Goal: Check status: Check status

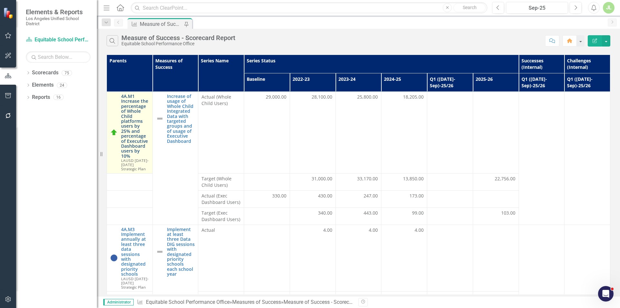
click at [128, 114] on link "4A.M1 Increase the percentage of Whole Child platforms users by 25% and percent…" at bounding box center [135, 126] width 28 height 65
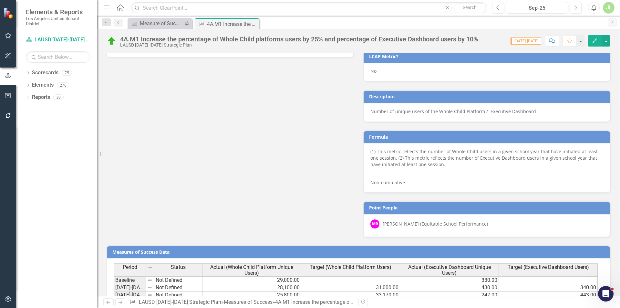
scroll to position [506, 0]
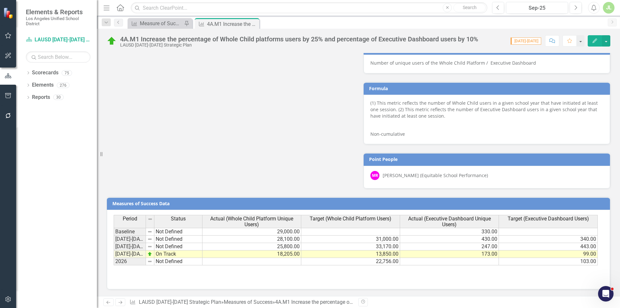
click at [271, 245] on td "25,800.00" at bounding box center [251, 246] width 99 height 7
click at [605, 43] on button "button" at bounding box center [606, 40] width 8 height 11
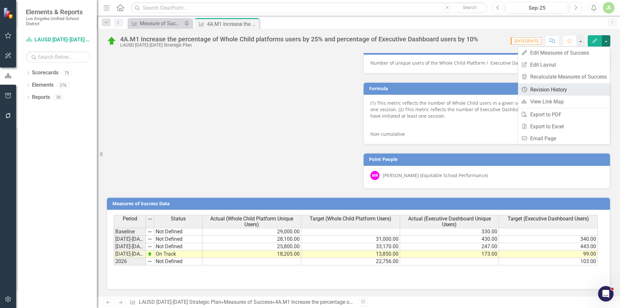
click at [554, 89] on link "Revision History Revision History" at bounding box center [564, 90] width 92 height 12
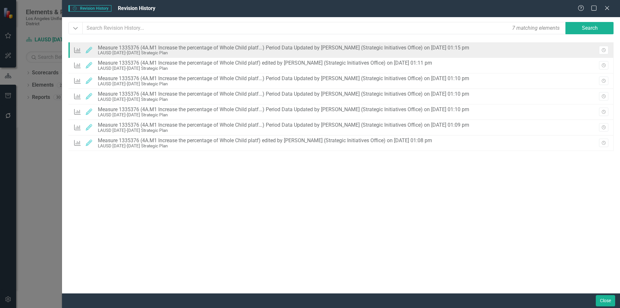
click at [551, 50] on div "Measures of Success Edited Measure 1335376 (4A.M1 Increase the percentage of Wh…" at bounding box center [340, 49] width 545 height 15
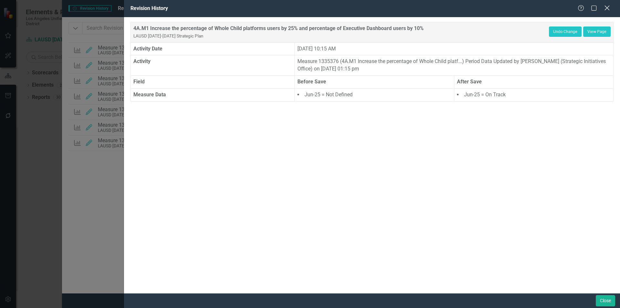
click at [609, 9] on icon "Close" at bounding box center [607, 8] width 8 height 6
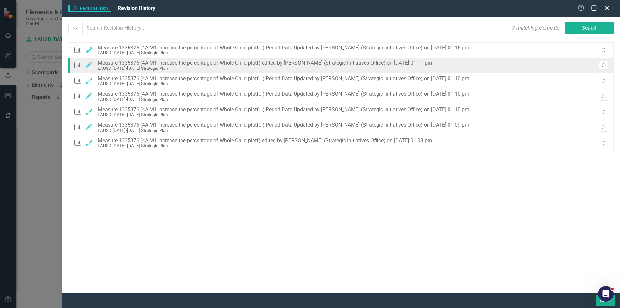
click at [604, 64] on icon "button" at bounding box center [603, 65] width 4 height 4
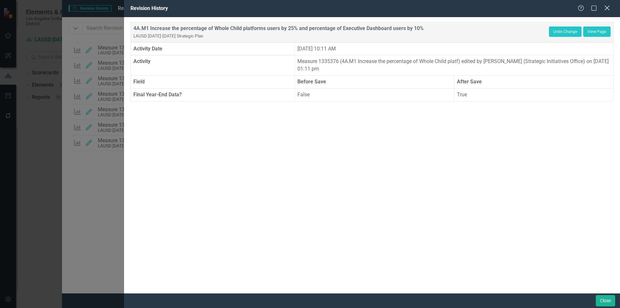
click at [610, 9] on icon "Close" at bounding box center [607, 8] width 8 height 6
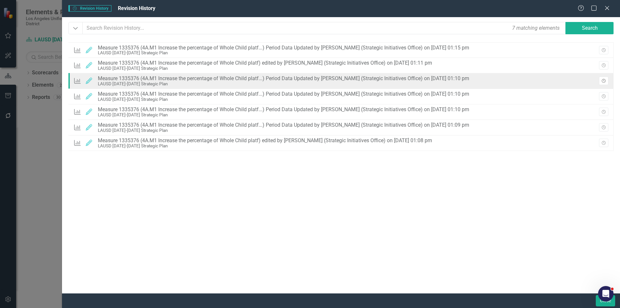
click at [603, 83] on icon "button" at bounding box center [603, 81] width 4 height 4
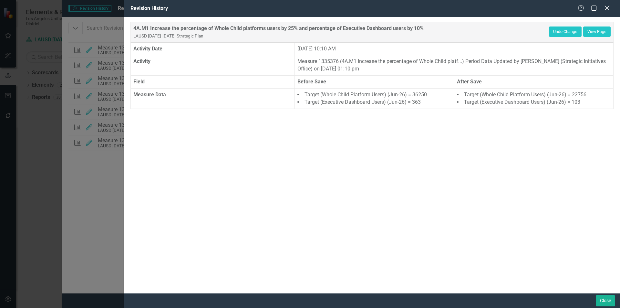
click at [609, 5] on icon "Close" at bounding box center [607, 8] width 8 height 6
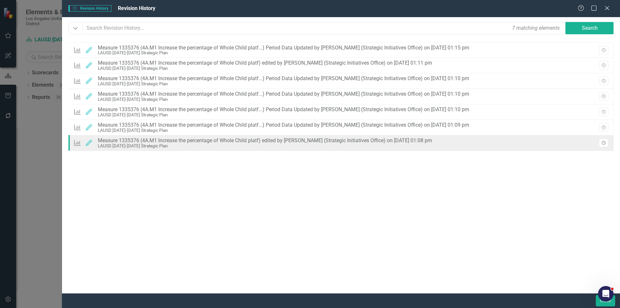
click at [606, 144] on button "Revision History" at bounding box center [603, 142] width 9 height 8
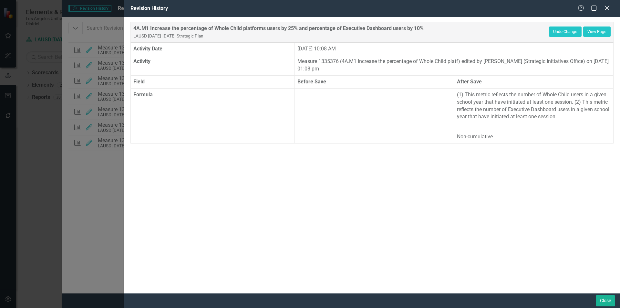
click at [609, 4] on div "Close" at bounding box center [607, 8] width 8 height 9
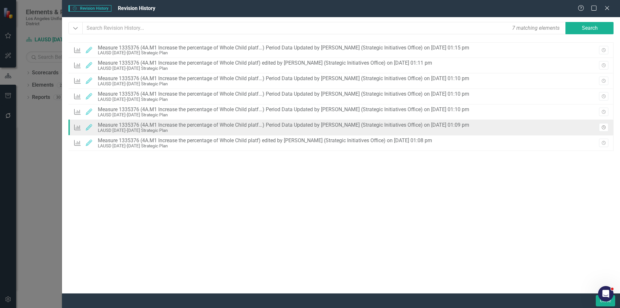
click at [603, 129] on icon "Revision History" at bounding box center [603, 128] width 5 height 4
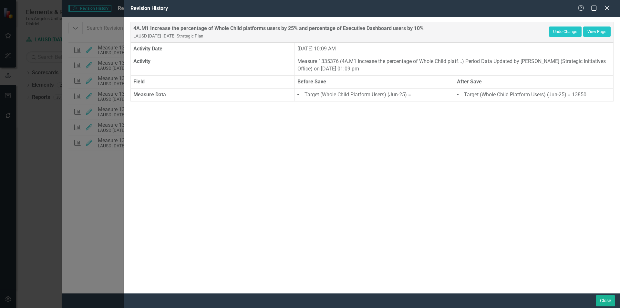
click at [605, 8] on icon "Close" at bounding box center [607, 8] width 8 height 6
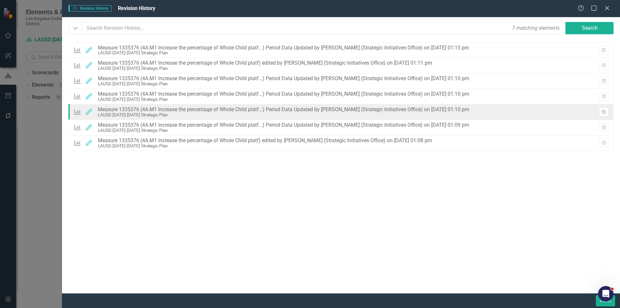
click at [603, 112] on icon "Revision History" at bounding box center [603, 112] width 5 height 4
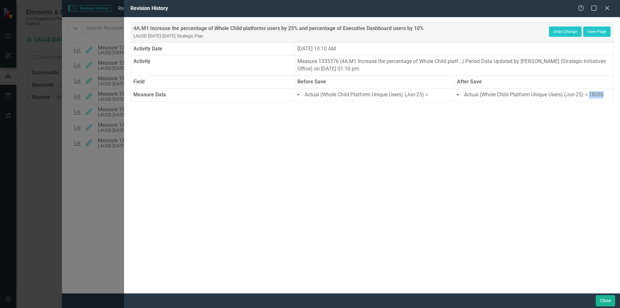
drag, startPoint x: 583, startPoint y: 94, endPoint x: 601, endPoint y: 94, distance: 18.4
click at [601, 94] on li "Actual (Whole Child Platform Unique Users) (Jun-25) = 18205" at bounding box center [534, 94] width 154 height 7
click at [607, 9] on icon at bounding box center [606, 7] width 5 height 5
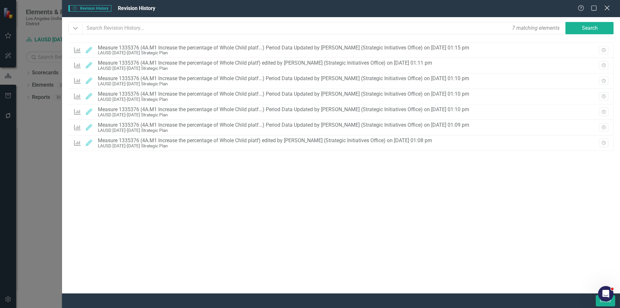
click at [607, 7] on icon at bounding box center [606, 7] width 5 height 5
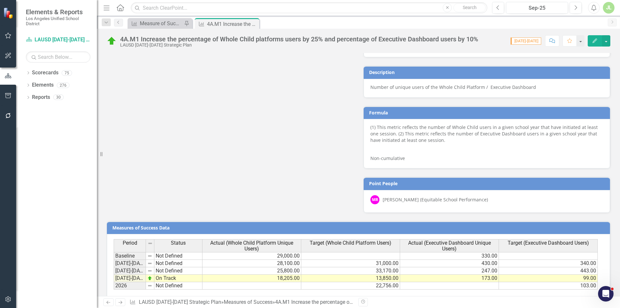
scroll to position [474, 0]
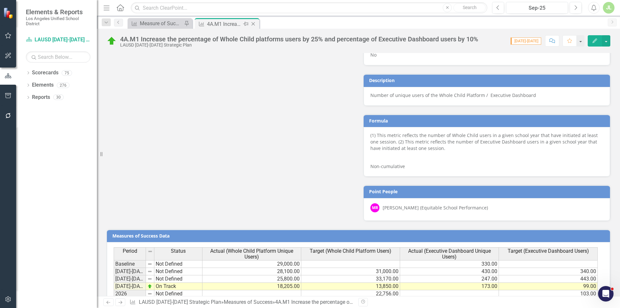
click at [253, 24] on icon "Close" at bounding box center [253, 23] width 6 height 5
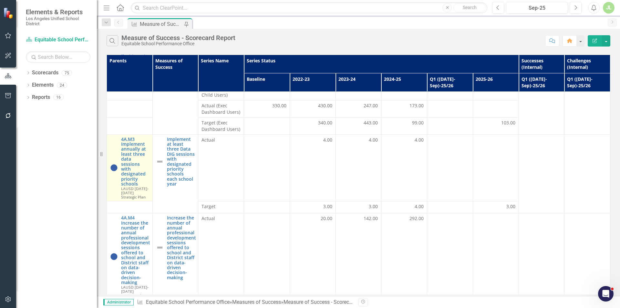
scroll to position [97, 0]
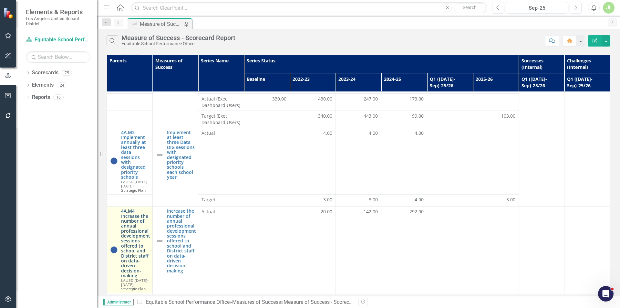
click at [135, 226] on link "4A.M4 Increase the number of annual professional development sessions offered t…" at bounding box center [135, 242] width 29 height 69
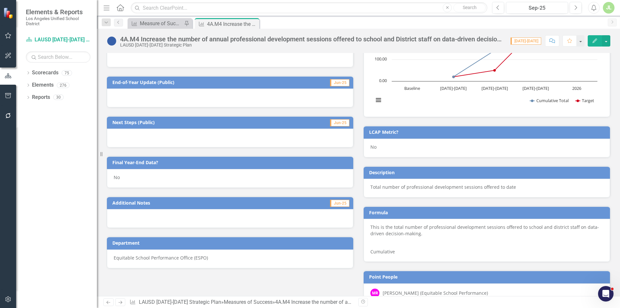
scroll to position [353, 0]
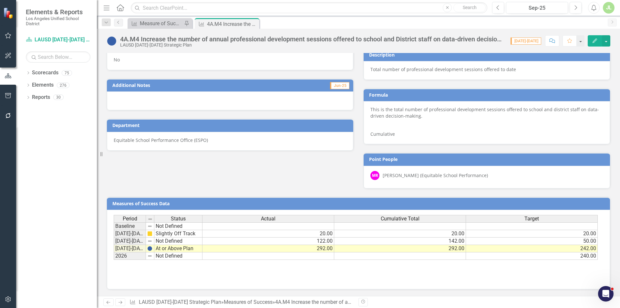
click at [565, 257] on td "240.00" at bounding box center [532, 255] width 132 height 7
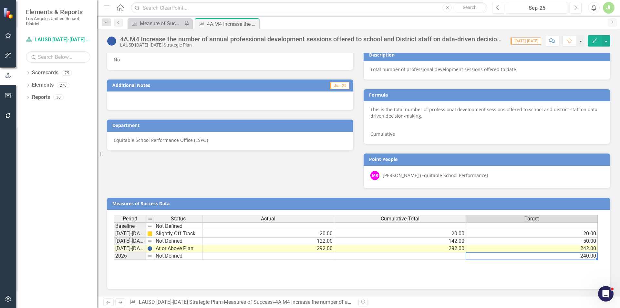
click at [558, 247] on td "242.00" at bounding box center [532, 248] width 132 height 7
